Goal: Task Accomplishment & Management: Manage account settings

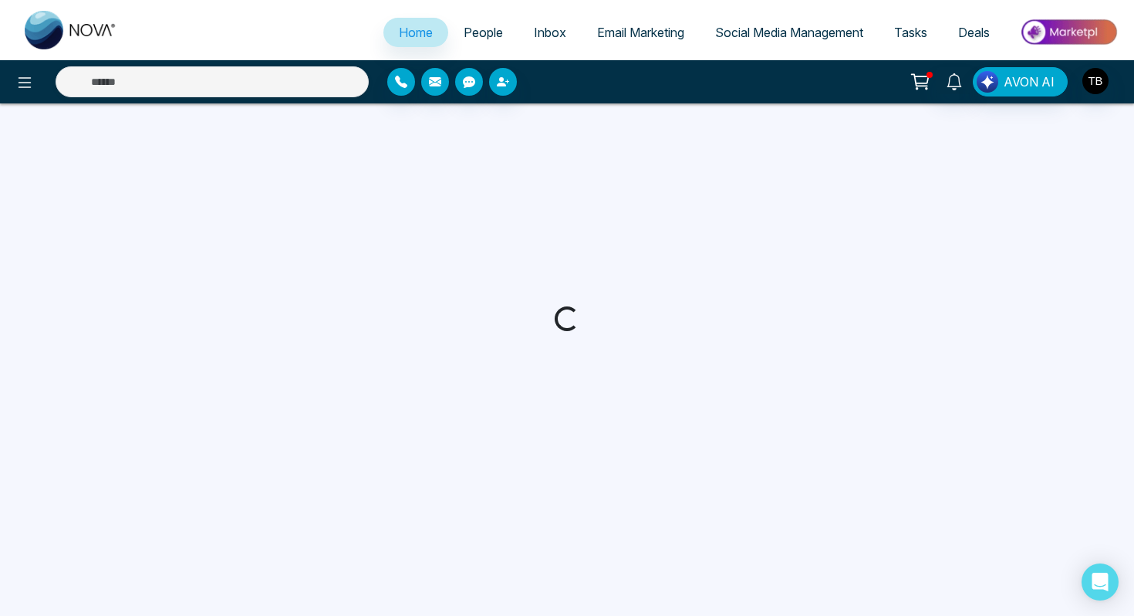
click at [457, 43] on link "People" at bounding box center [483, 32] width 70 height 29
select select "*"
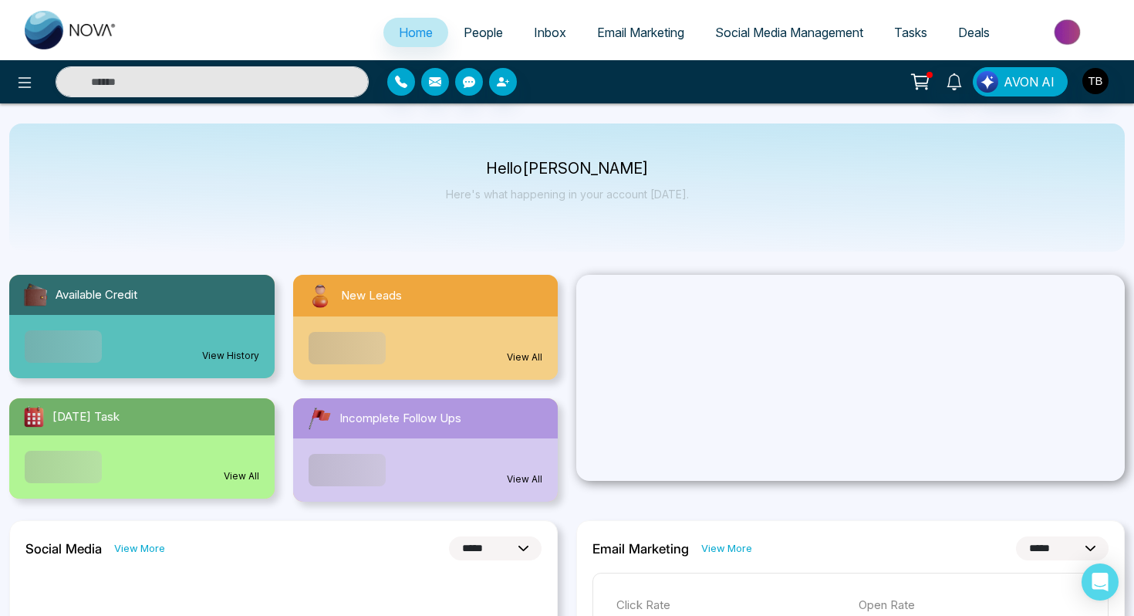
click at [476, 36] on span "People" at bounding box center [483, 32] width 39 height 15
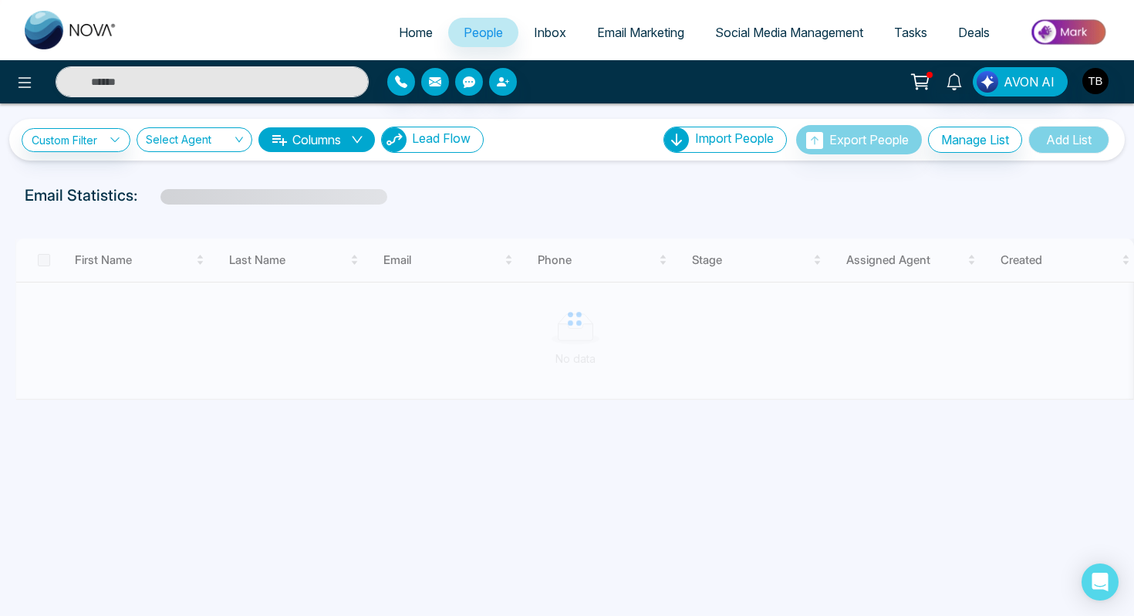
click at [454, 145] on span "Lead Flow" at bounding box center [441, 137] width 59 height 15
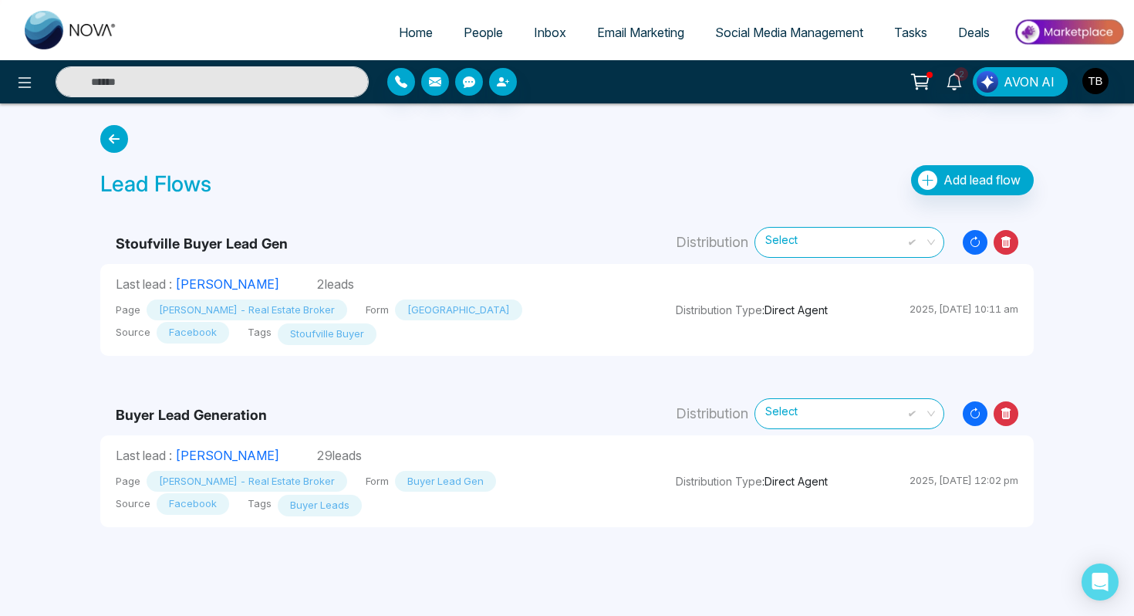
click at [975, 246] on icon "Resync Leads" at bounding box center [975, 242] width 25 height 25
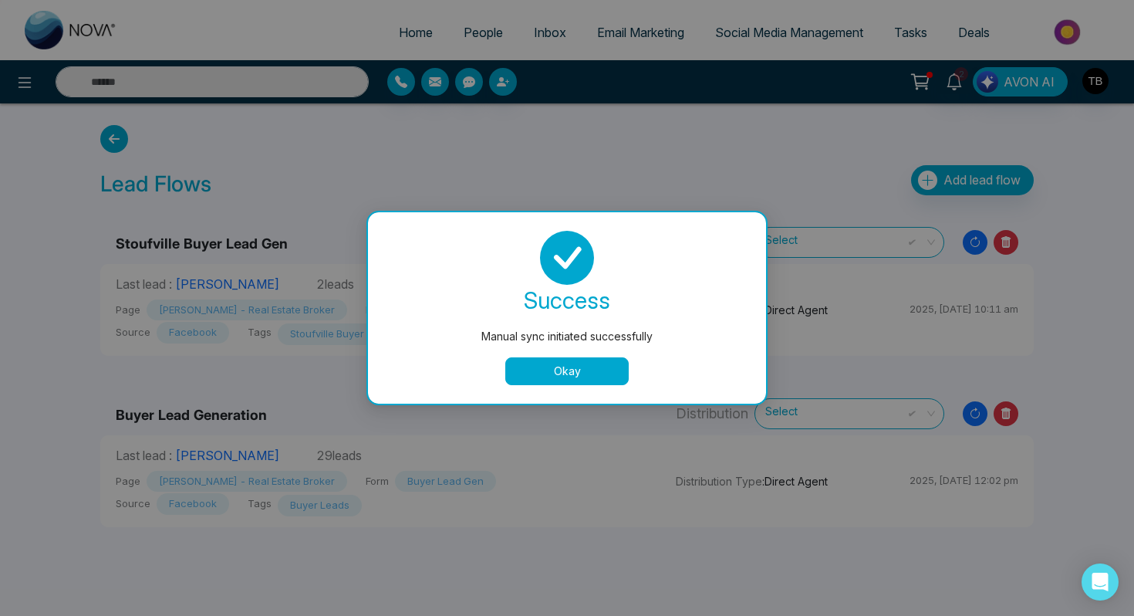
click at [606, 376] on button "Okay" at bounding box center [566, 371] width 123 height 28
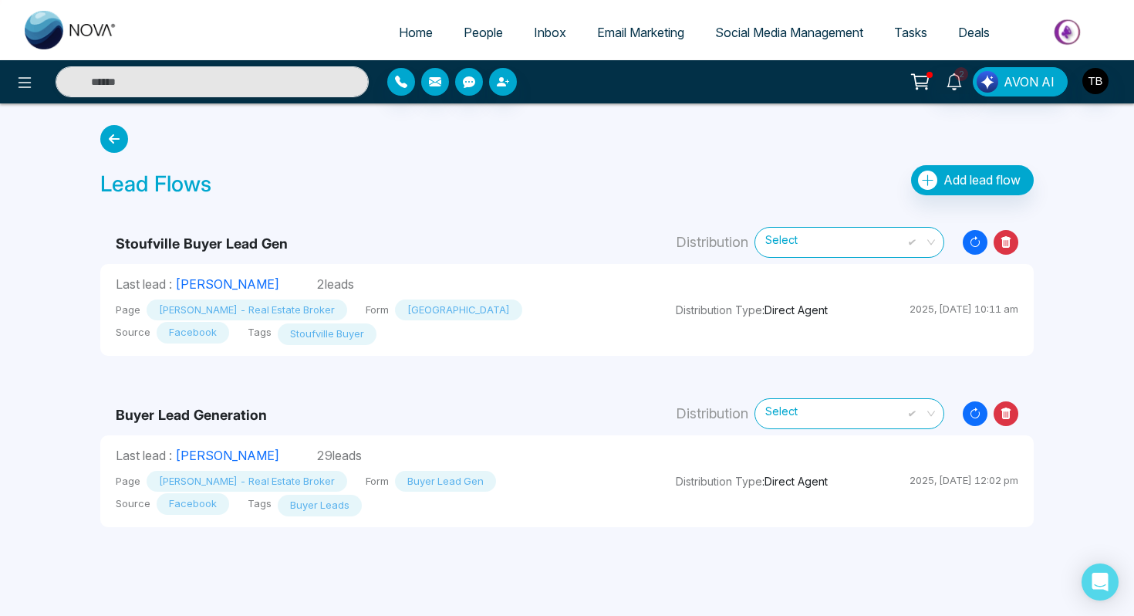
click at [979, 413] on icon at bounding box center [975, 413] width 9 height 9
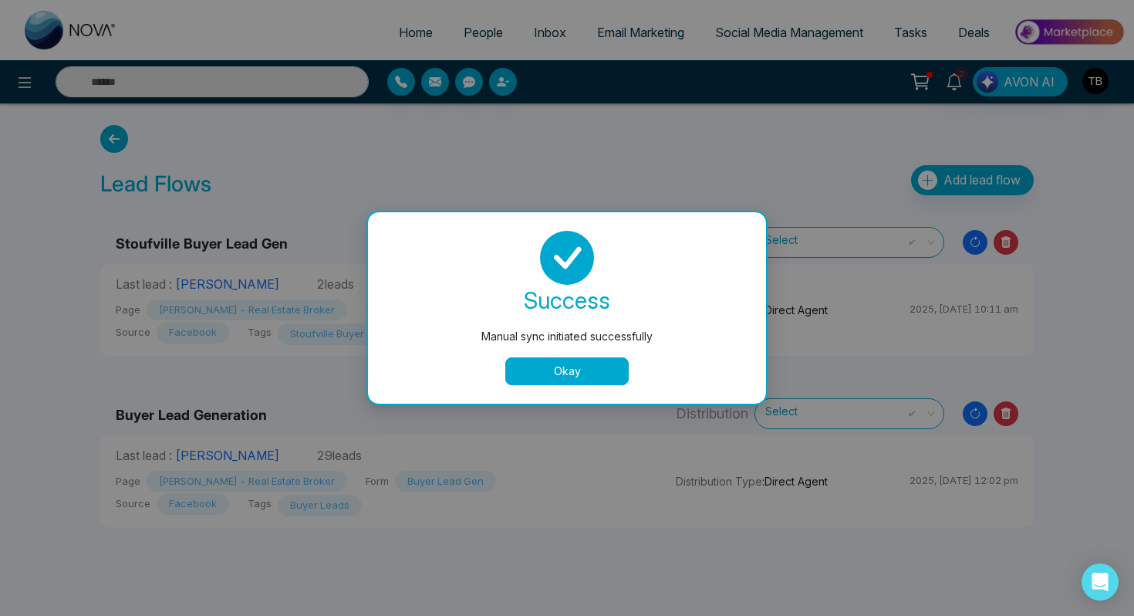
click at [564, 363] on button "Okay" at bounding box center [566, 371] width 123 height 28
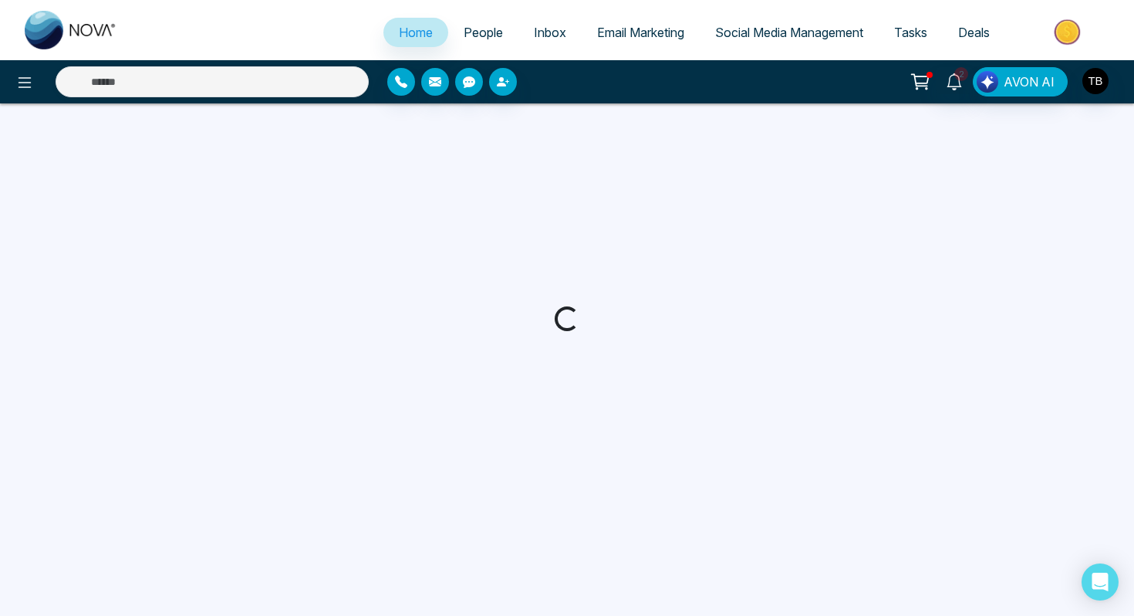
select select "*"
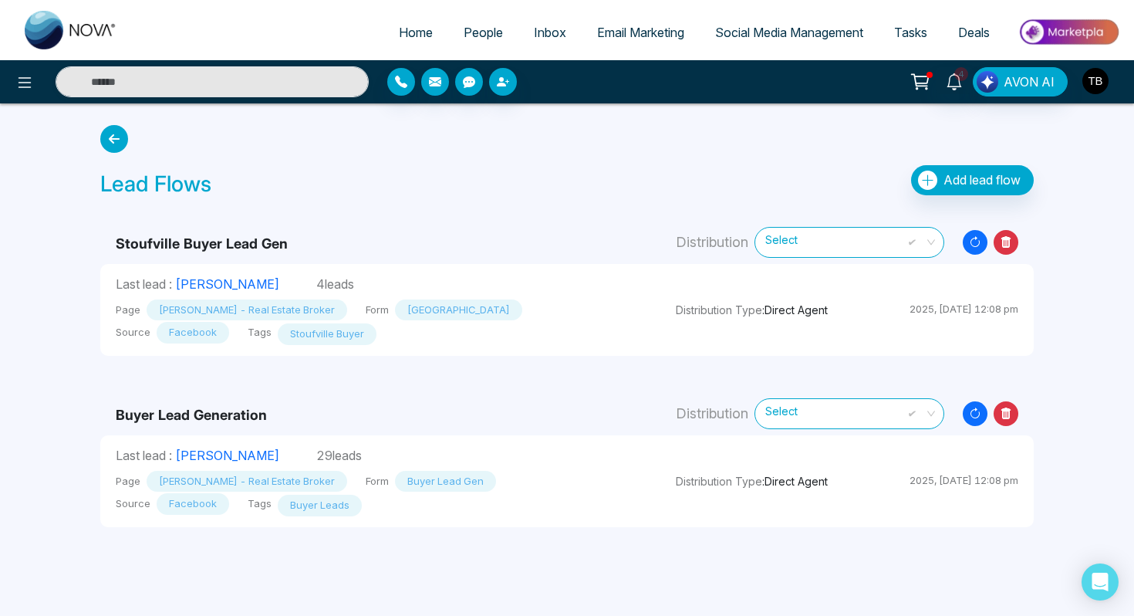
click at [1095, 70] on img "button" at bounding box center [1095, 81] width 26 height 26
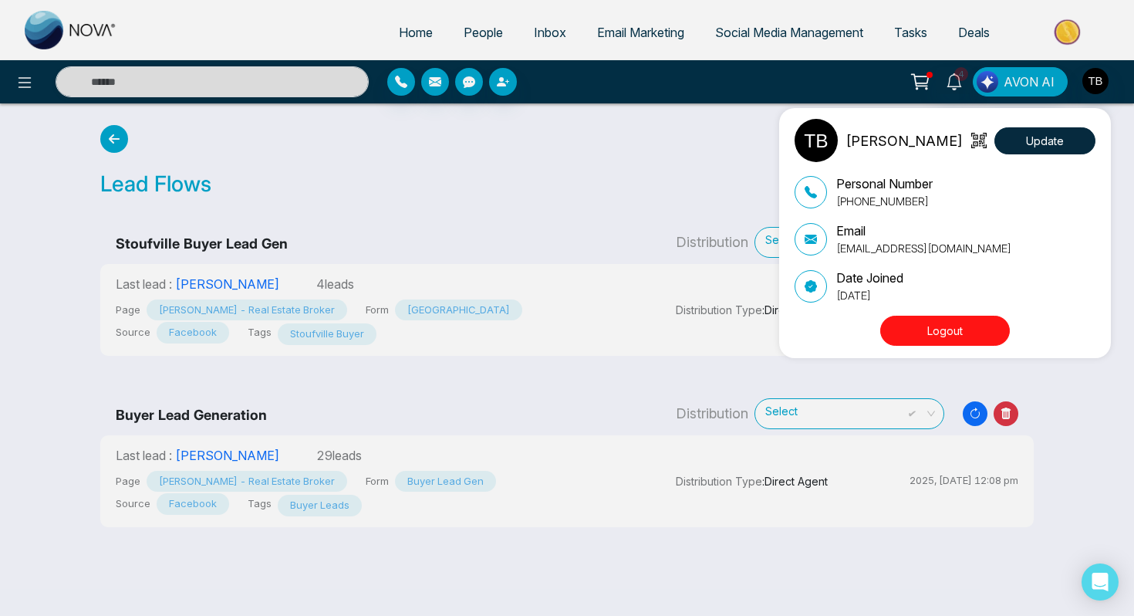
click at [957, 329] on button "Logout" at bounding box center [945, 331] width 130 height 30
